Goal: Task Accomplishment & Management: Manage account settings

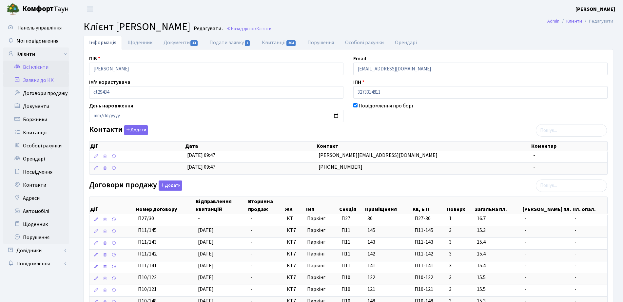
click at [41, 83] on link "Заявки до КК" at bounding box center [36, 80] width 66 height 13
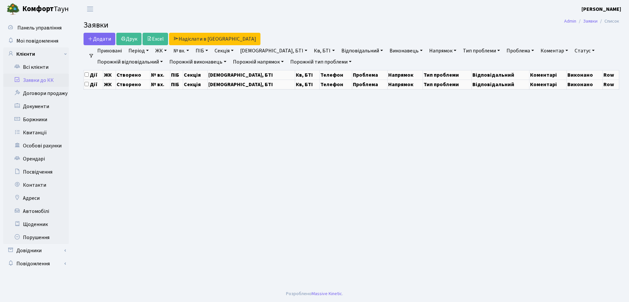
select select "25"
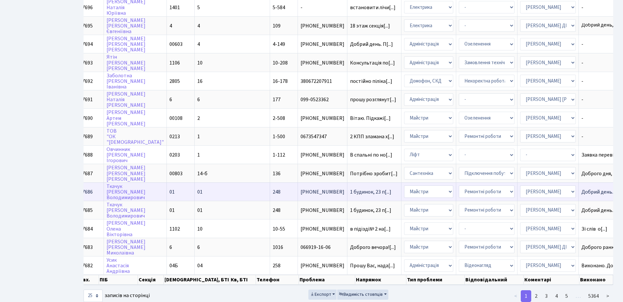
scroll to position [287, 0]
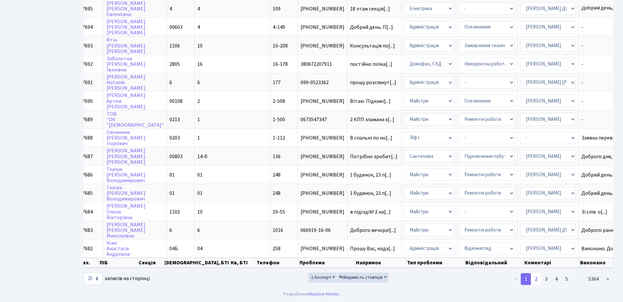
click at [538, 285] on link "2" at bounding box center [536, 279] width 10 height 12
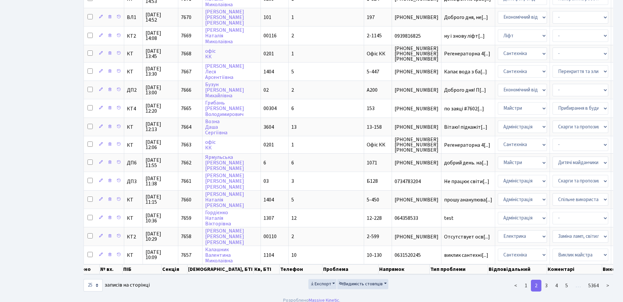
scroll to position [0, 0]
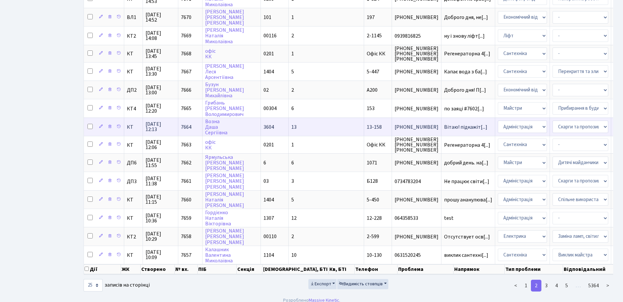
click at [206, 129] on td "Возна Даша Сергіївна" at bounding box center [232, 127] width 58 height 18
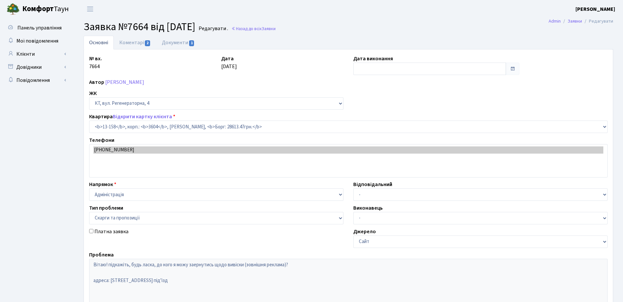
select select "7804"
select select "55"
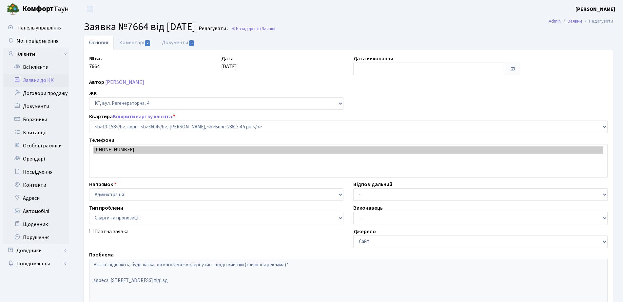
type input "[DATE]"
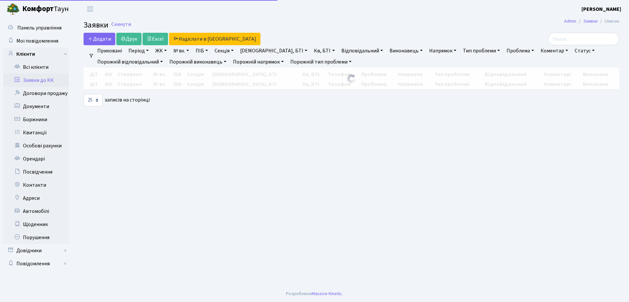
select select "25"
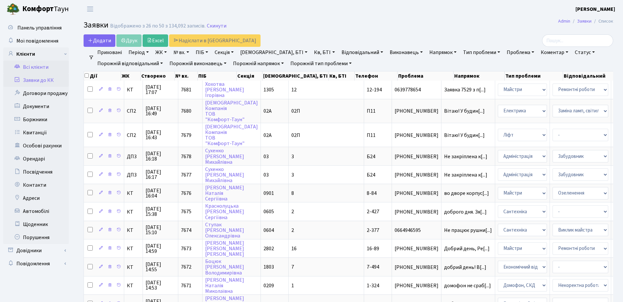
click at [40, 62] on link "Всі клієнти" at bounding box center [36, 67] width 66 height 13
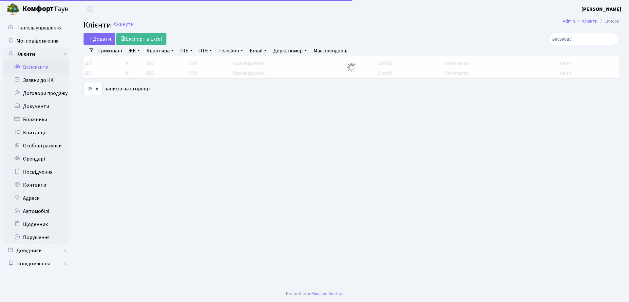
select select "25"
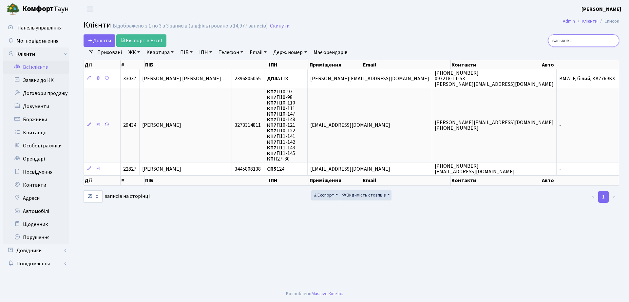
drag, startPoint x: 272, startPoint y: 47, endPoint x: 222, endPoint y: 46, distance: 49.9
click at [222, 46] on div "Додати Експорт в Excel васьковс" at bounding box center [352, 40] width 546 height 12
type input "возна"
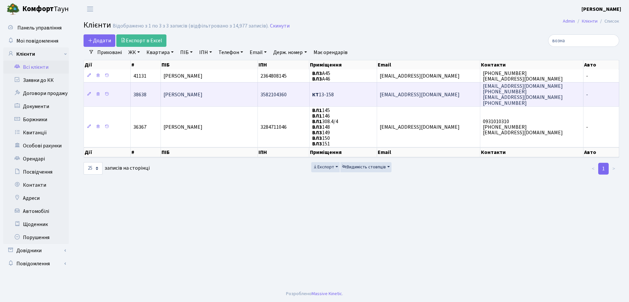
click at [226, 88] on td "Возна Даша Сергіївна" at bounding box center [209, 94] width 97 height 24
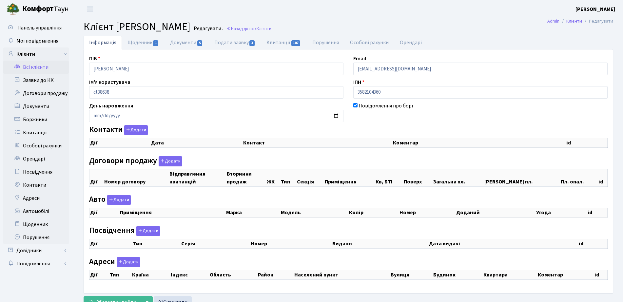
checkbox input "true"
select select "25"
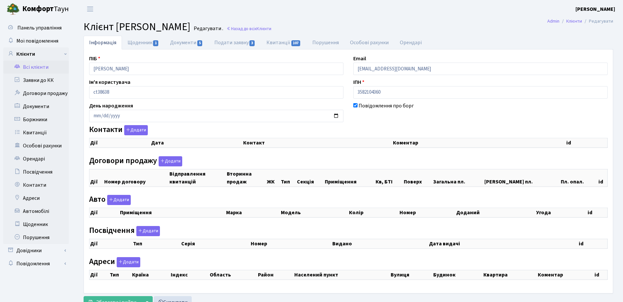
select select "25"
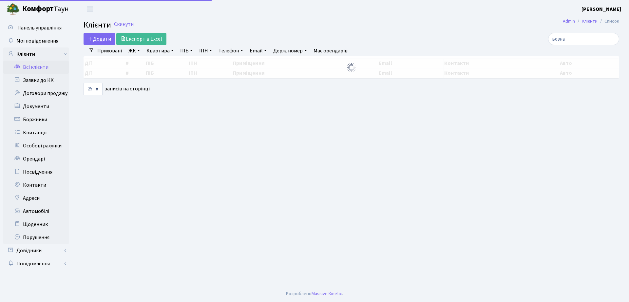
select select "25"
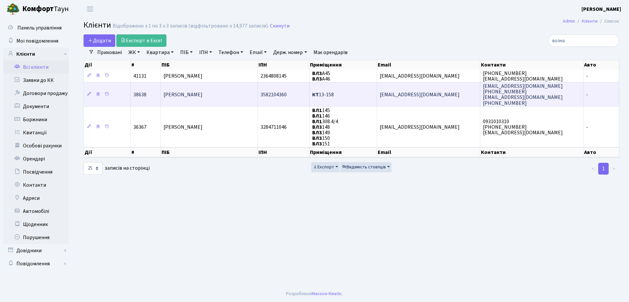
click at [191, 99] on td "[PERSON_NAME]" at bounding box center [209, 94] width 97 height 24
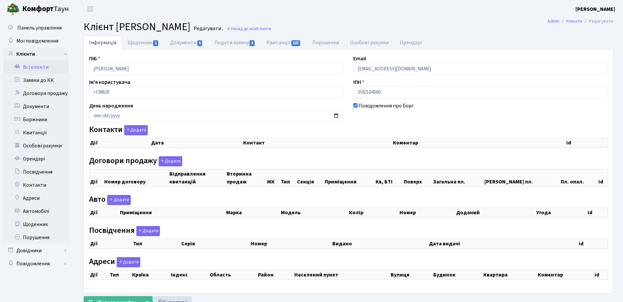
checkbox input "true"
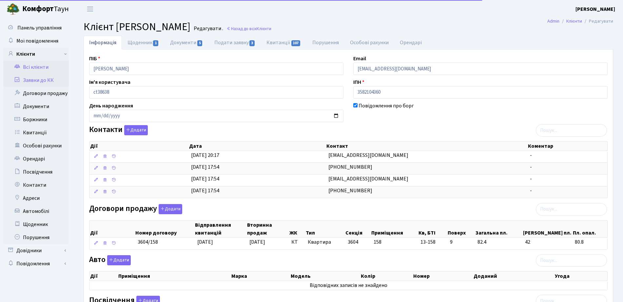
click at [46, 85] on link "Заявки до КК" at bounding box center [36, 80] width 66 height 13
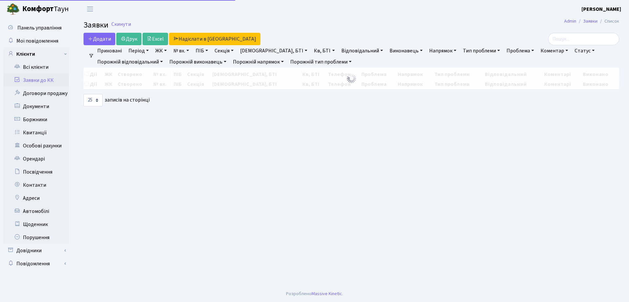
select select "25"
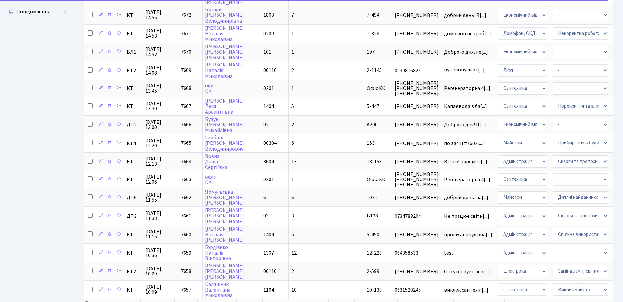
scroll to position [300, 0]
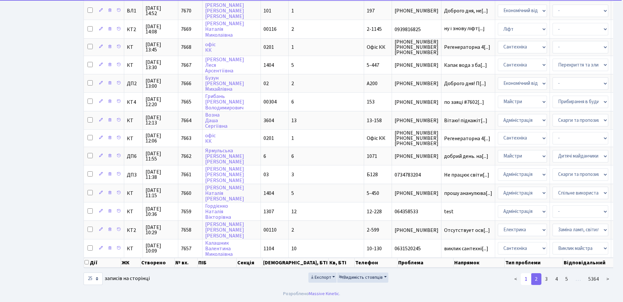
click at [531, 280] on link "1" at bounding box center [526, 279] width 10 height 12
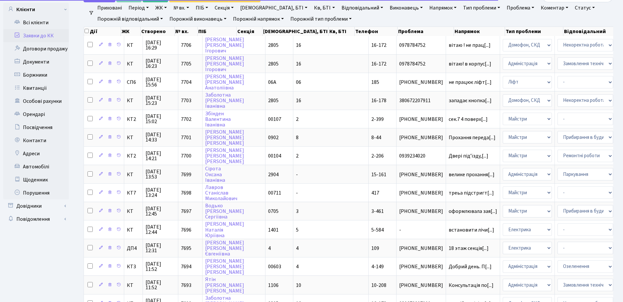
scroll to position [0, 0]
